Goal: Transaction & Acquisition: Download file/media

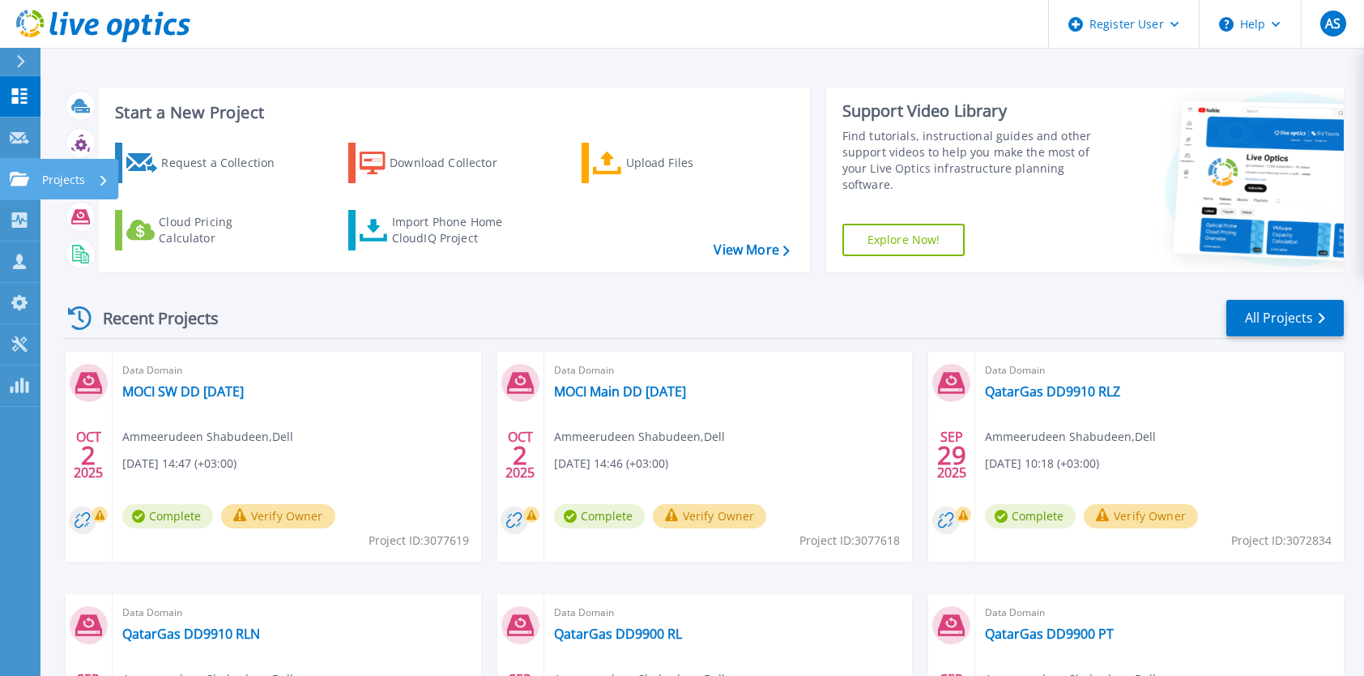
click at [23, 177] on icon at bounding box center [19, 179] width 19 height 14
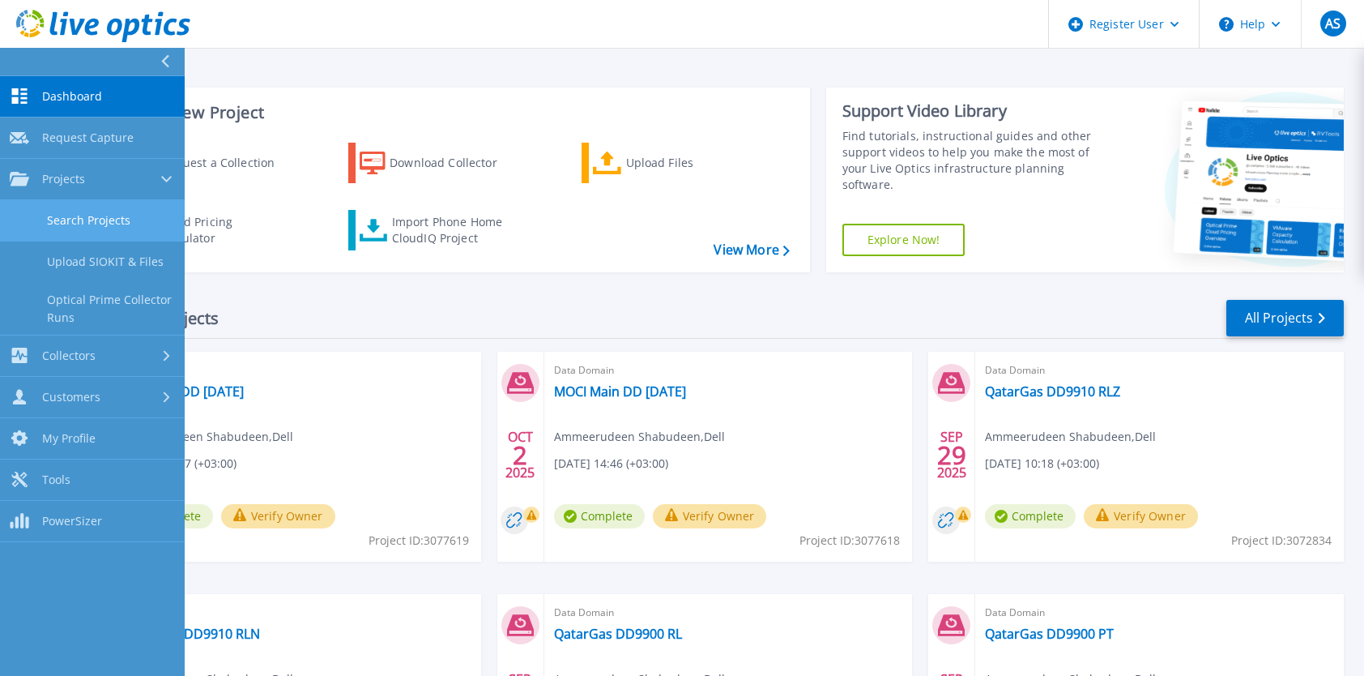
click at [79, 225] on link "Search Projects" at bounding box center [92, 220] width 185 height 41
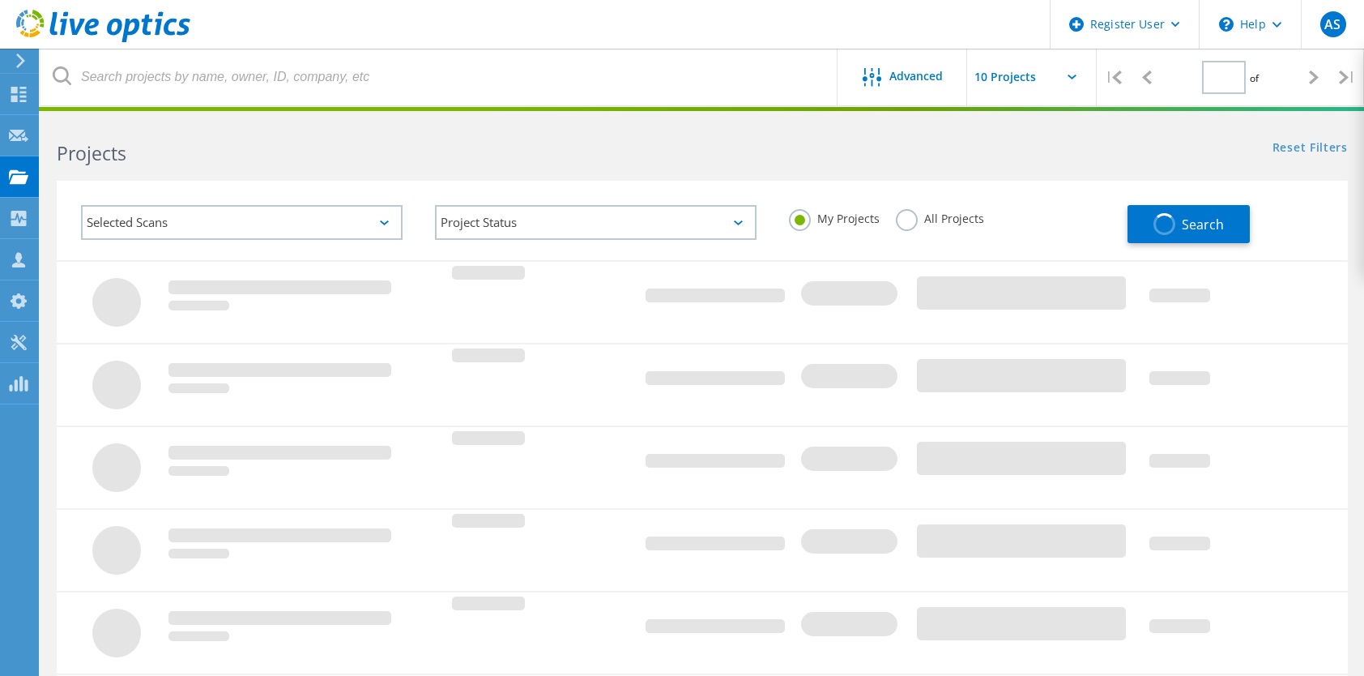
type input "1"
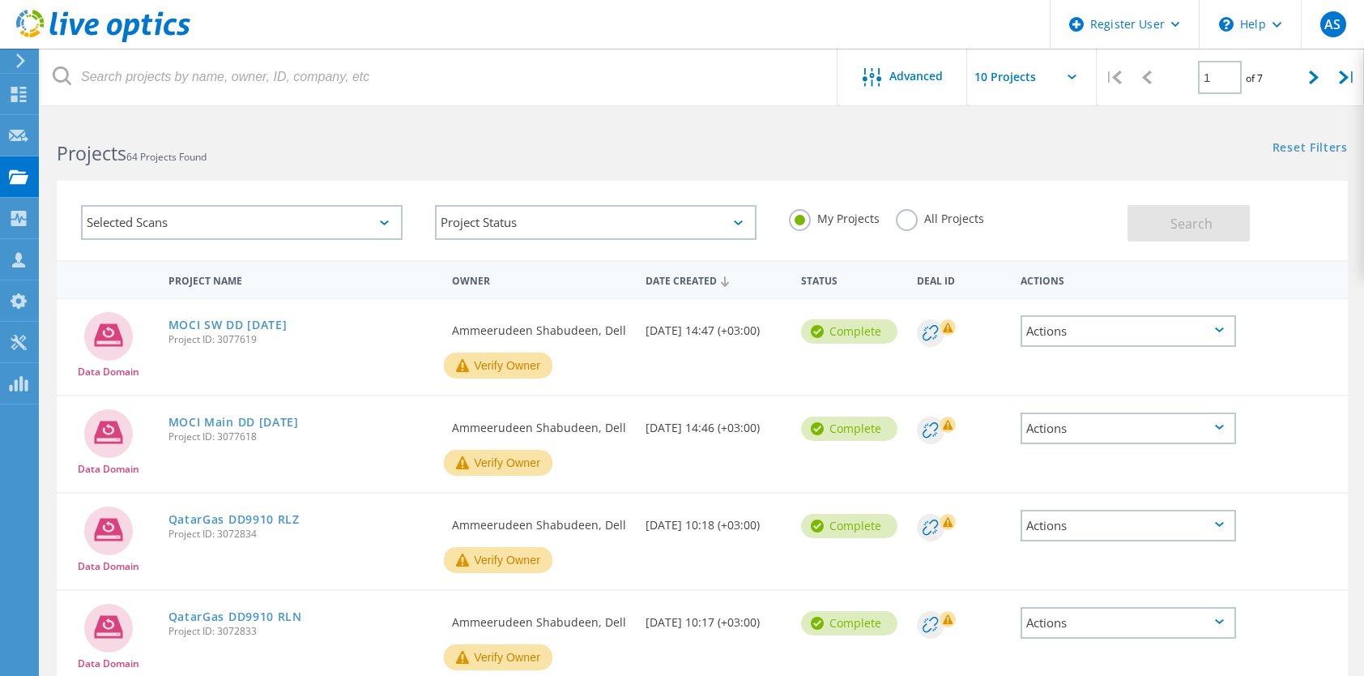
click at [911, 224] on label "All Projects" at bounding box center [940, 216] width 88 height 15
click at [0, 0] on input "All Projects" at bounding box center [0, 0] width 0 height 0
click at [231, 224] on div "Selected Scans" at bounding box center [242, 222] width 322 height 35
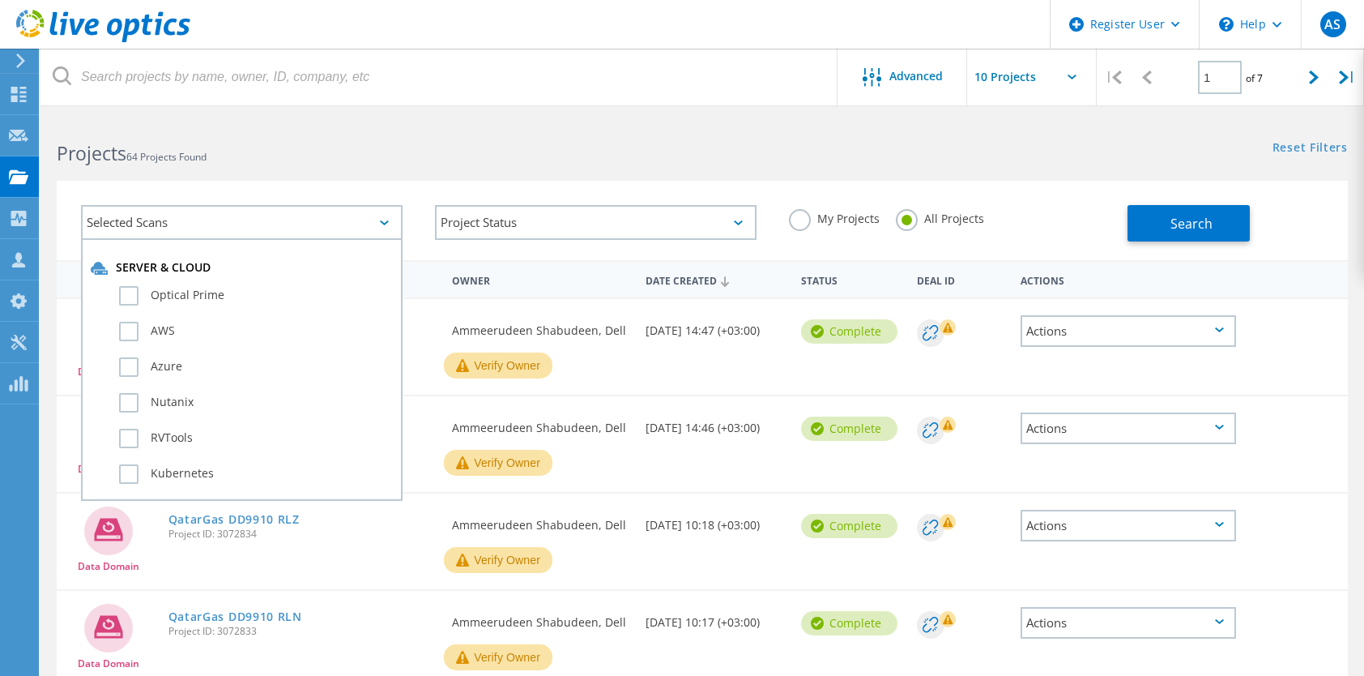
click at [231, 224] on div "Selected Scans" at bounding box center [242, 222] width 322 height 35
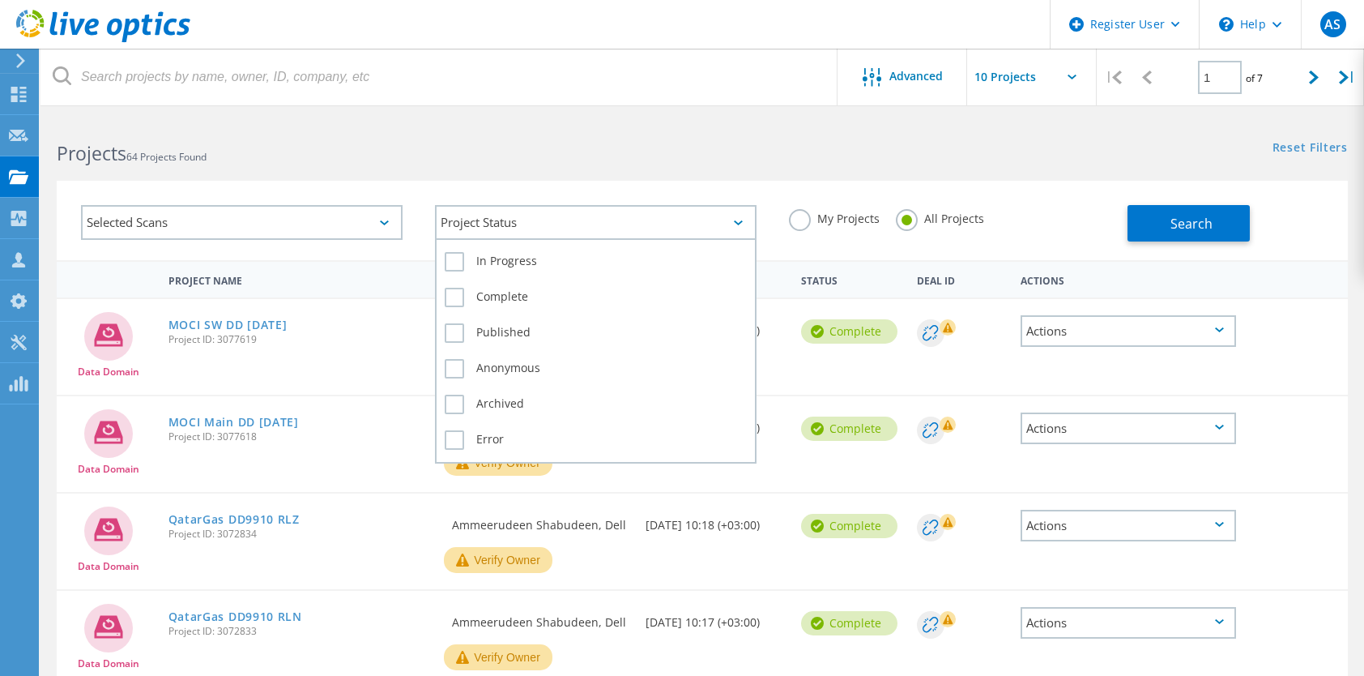
click at [479, 219] on div "Project Status" at bounding box center [596, 222] width 322 height 35
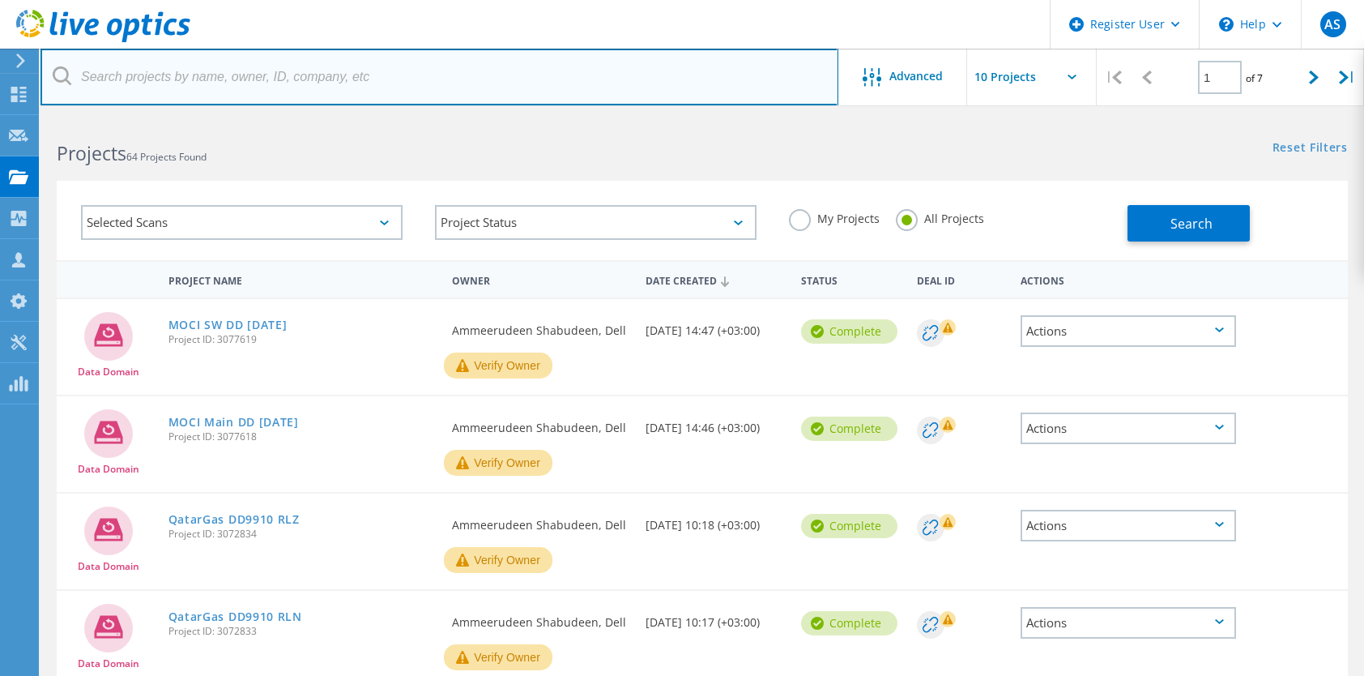
click at [326, 73] on input "text" at bounding box center [440, 77] width 798 height 57
paste input "3035323"
type input "3035323"
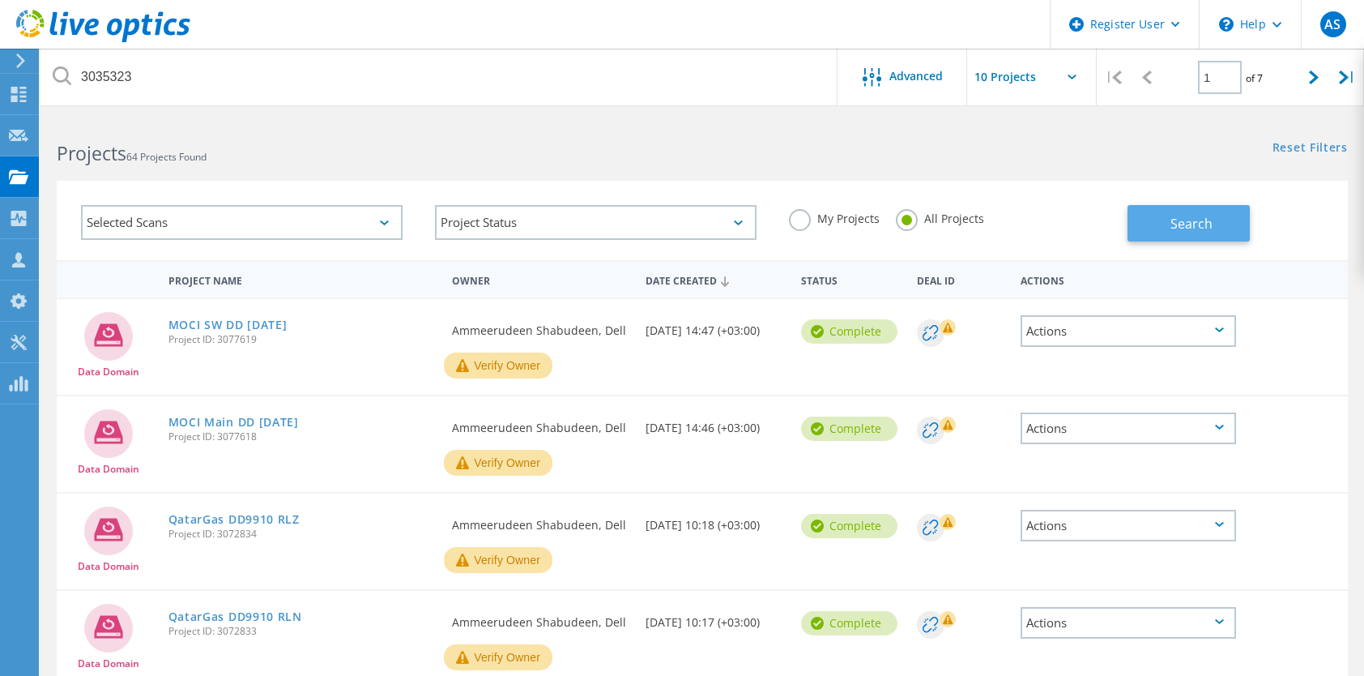
click at [1172, 212] on button "Search" at bounding box center [1189, 223] width 122 height 36
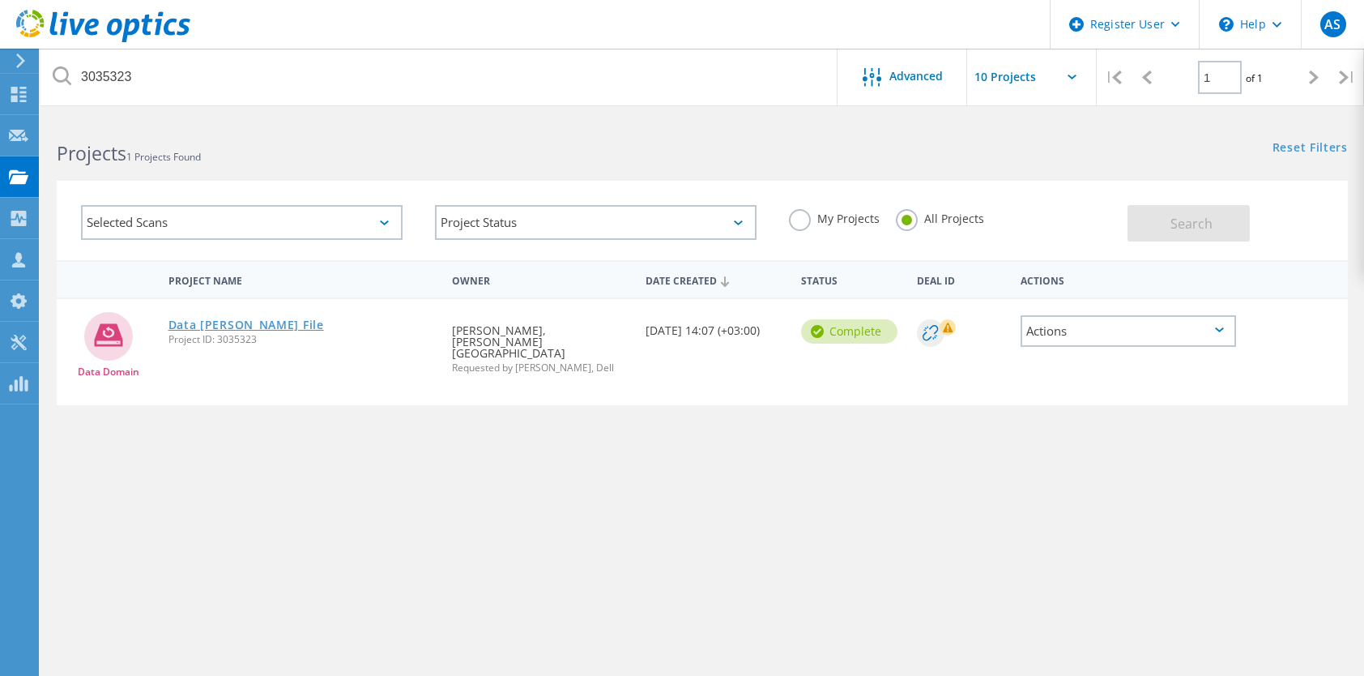
click at [254, 319] on link "Data [PERSON_NAME] File" at bounding box center [246, 324] width 156 height 11
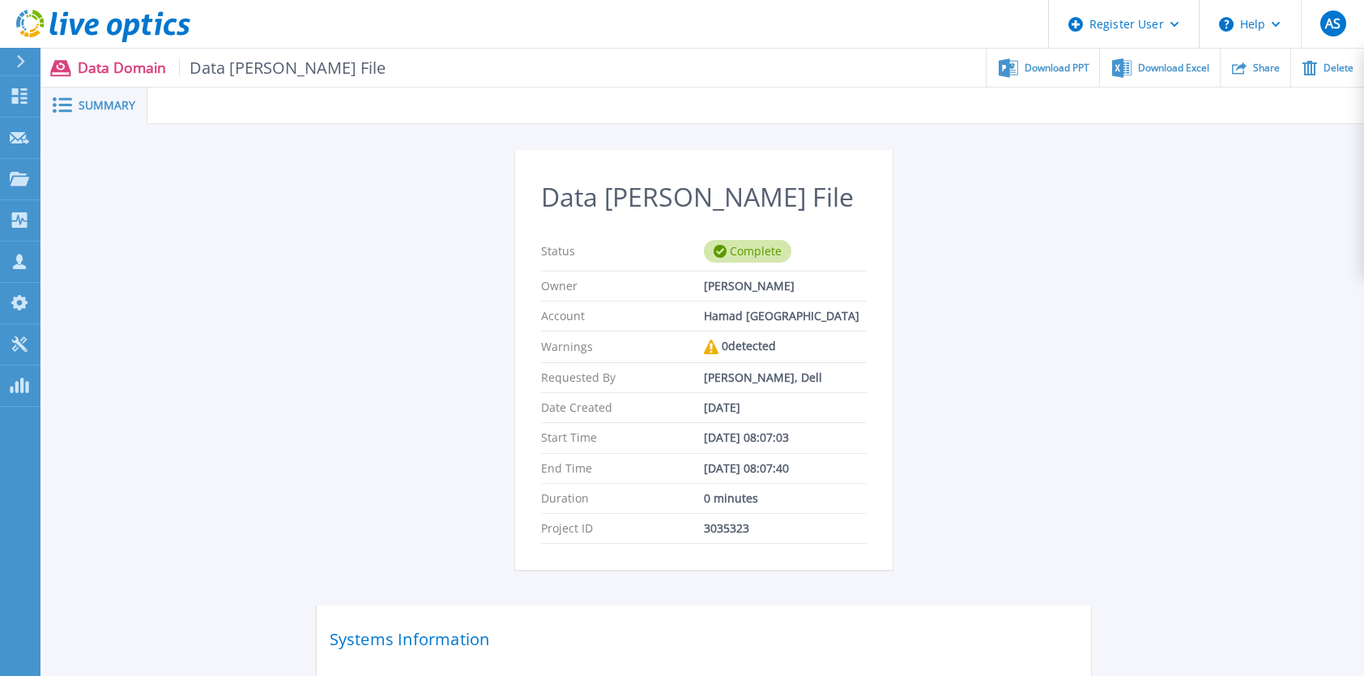
click at [240, 65] on span "Data [PERSON_NAME] File" at bounding box center [282, 67] width 207 height 19
click at [1157, 72] on span "Download Excel" at bounding box center [1173, 67] width 71 height 10
click at [940, 149] on div "Data [PERSON_NAME] File Status Complete Owner [PERSON_NAME] Account Hamad [GEOG…" at bounding box center [703, 455] width 1321 height 663
click at [1045, 65] on span "Download PPT" at bounding box center [1057, 67] width 65 height 10
